Goal: Transaction & Acquisition: Subscribe to service/newsletter

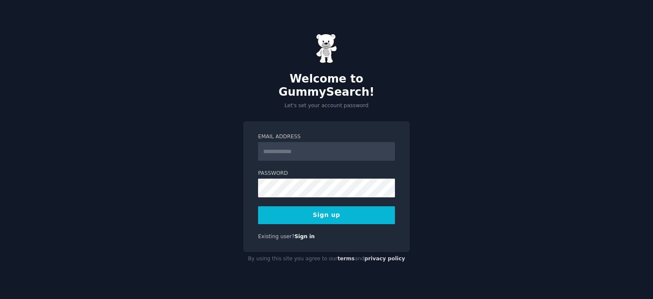
type input "**********"
click at [328, 208] on button "Sign up" at bounding box center [326, 215] width 137 height 18
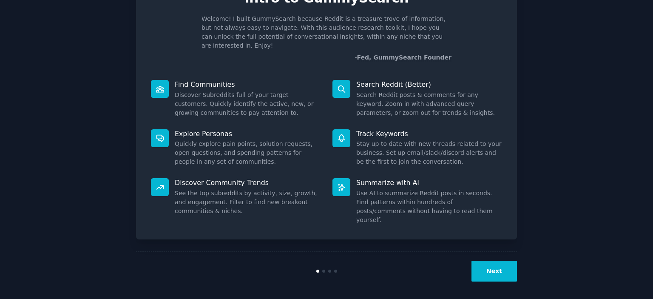
scroll to position [65, 0]
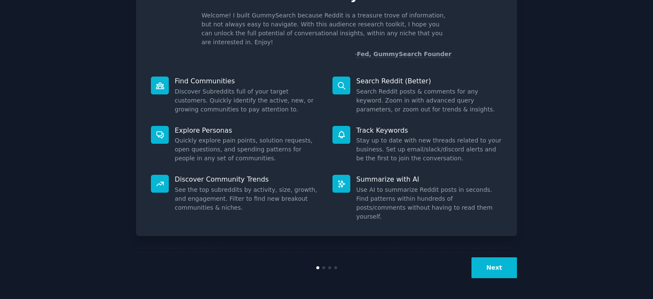
click at [491, 268] on button "Next" at bounding box center [493, 267] width 45 height 21
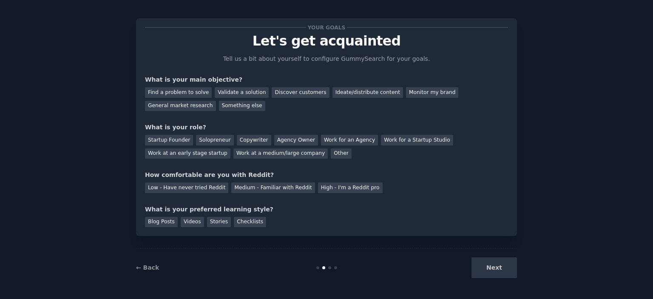
scroll to position [13, 0]
click at [485, 270] on div "Next" at bounding box center [453, 267] width 127 height 21
click at [494, 266] on div "Next" at bounding box center [453, 267] width 127 height 21
click at [498, 265] on div "Next" at bounding box center [453, 267] width 127 height 21
click at [187, 87] on div "Find a problem to solve" at bounding box center [178, 92] width 67 height 11
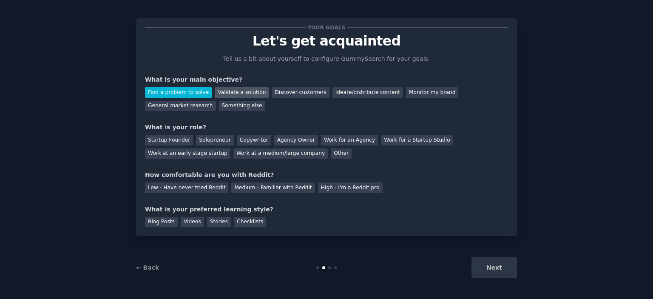
drag, startPoint x: 241, startPoint y: 85, endPoint x: 234, endPoint y: 90, distance: 9.2
click at [241, 87] on div "Validate a solution" at bounding box center [242, 92] width 54 height 11
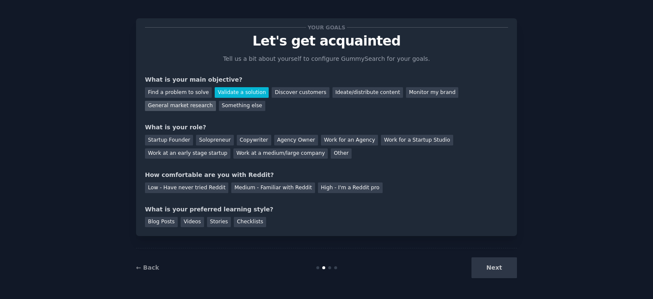
click at [206, 101] on div "General market research" at bounding box center [180, 106] width 71 height 11
click at [233, 135] on div "Solopreneur" at bounding box center [214, 140] width 37 height 11
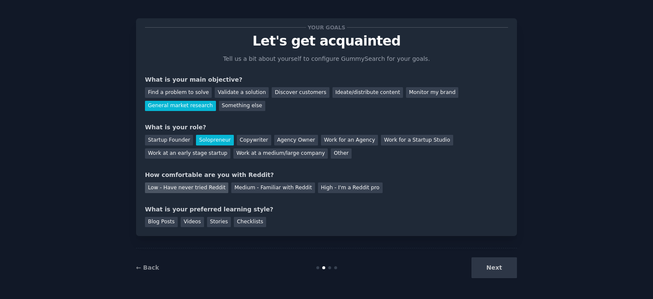
click at [190, 185] on div "Low - Have never tried Reddit" at bounding box center [186, 187] width 83 height 11
click at [193, 223] on div "Videos" at bounding box center [192, 222] width 23 height 11
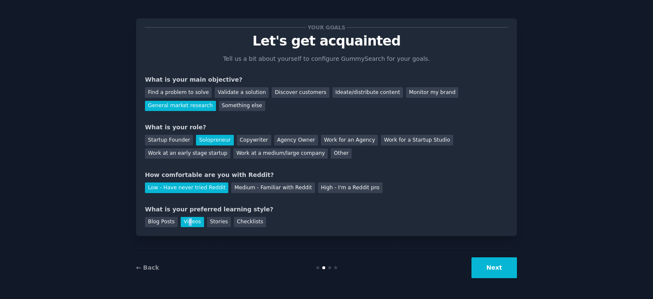
click at [488, 268] on button "Next" at bounding box center [493, 267] width 45 height 21
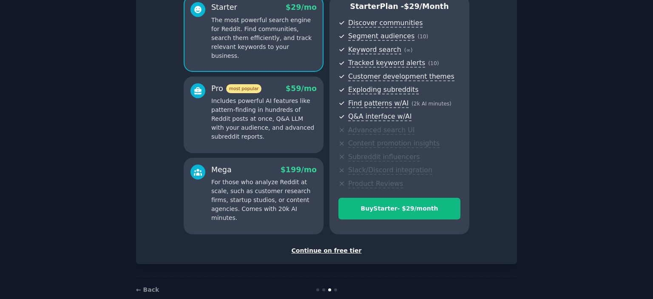
scroll to position [98, 0]
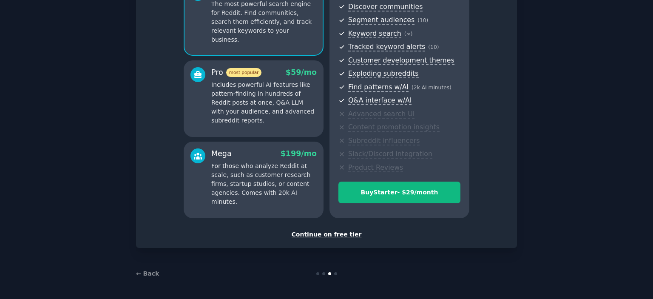
click at [336, 236] on div "Continue on free tier" at bounding box center [326, 234] width 363 height 9
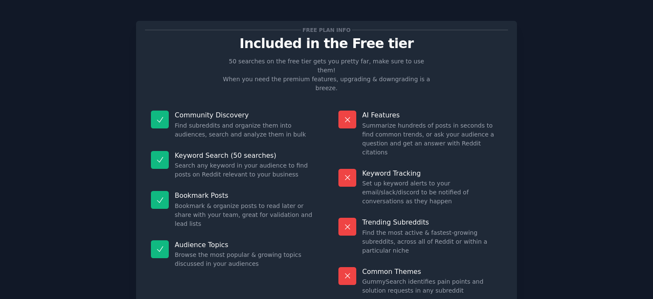
scroll to position [88, 0]
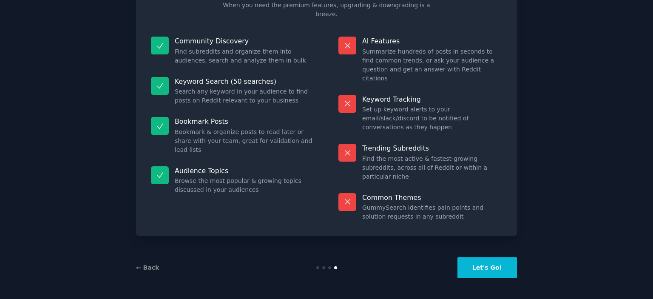
click at [492, 269] on button "Let's Go!" at bounding box center [486, 267] width 59 height 21
